Goal: Navigation & Orientation: Find specific page/section

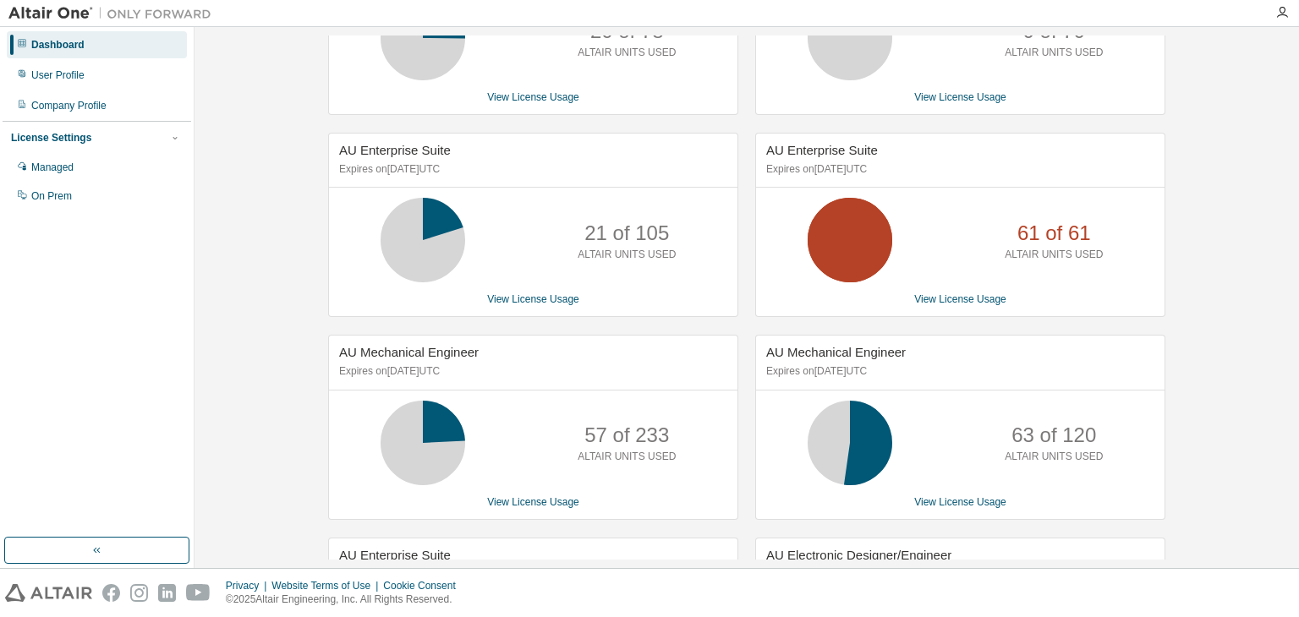
scroll to position [338, 0]
